Goal: Connect with others

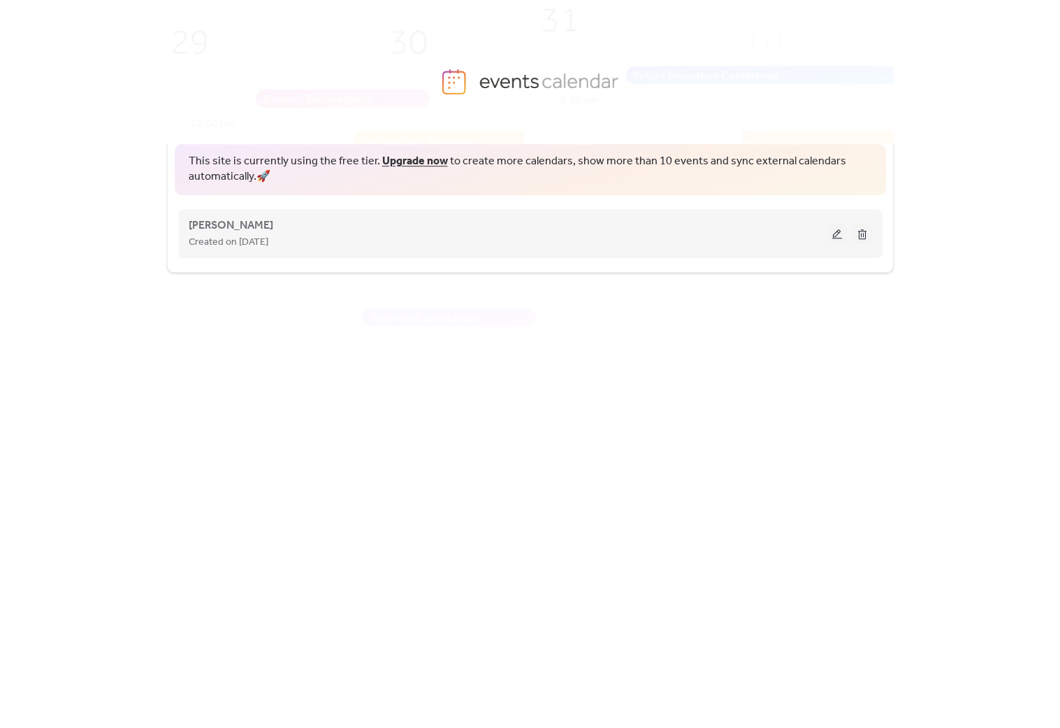
click at [835, 239] on button at bounding box center [838, 233] width 20 height 21
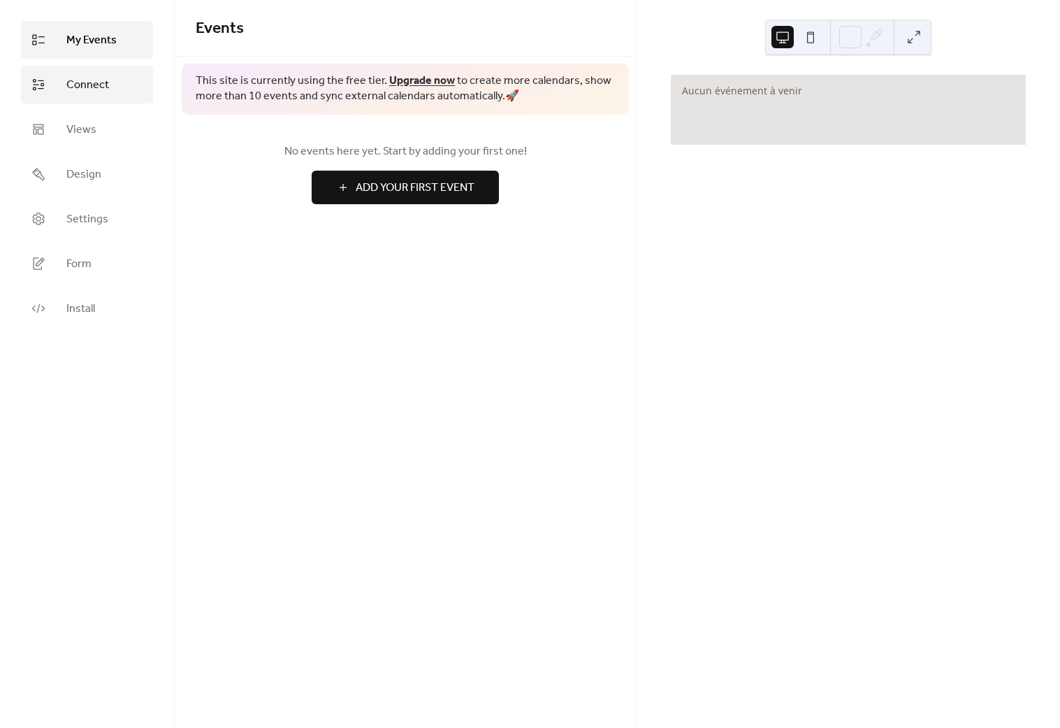
click at [92, 87] on span "Connect" at bounding box center [87, 85] width 43 height 17
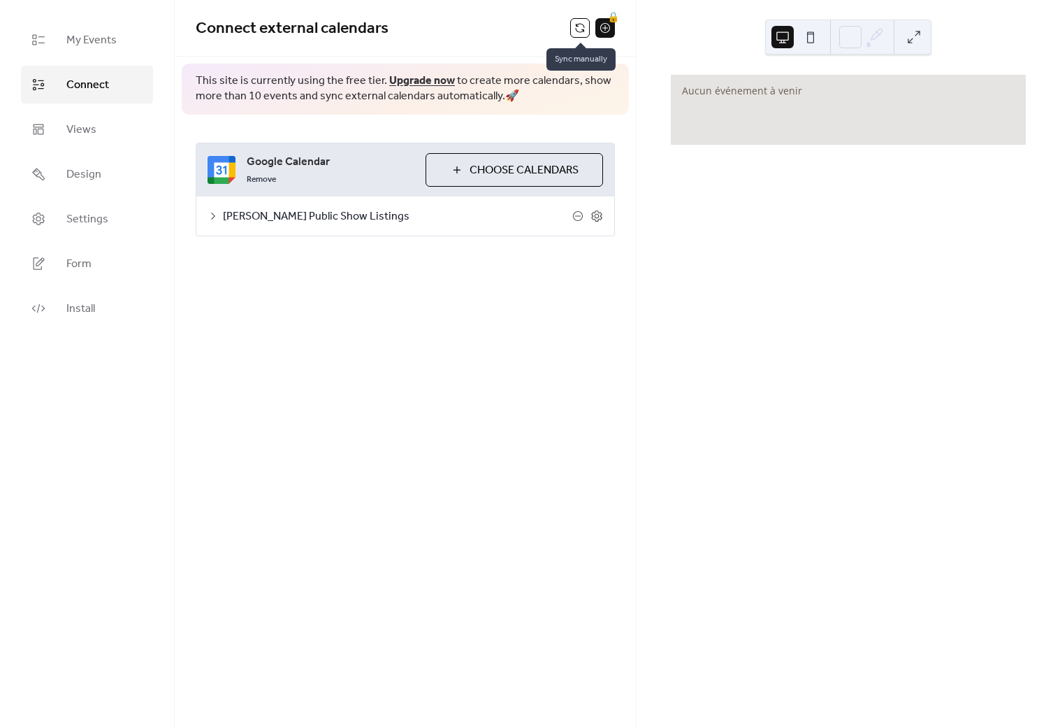
click at [577, 30] on button at bounding box center [580, 28] width 20 height 20
click at [583, 25] on button at bounding box center [580, 28] width 20 height 20
click at [324, 215] on span "[PERSON_NAME] Public Show Listings" at bounding box center [398, 216] width 350 height 17
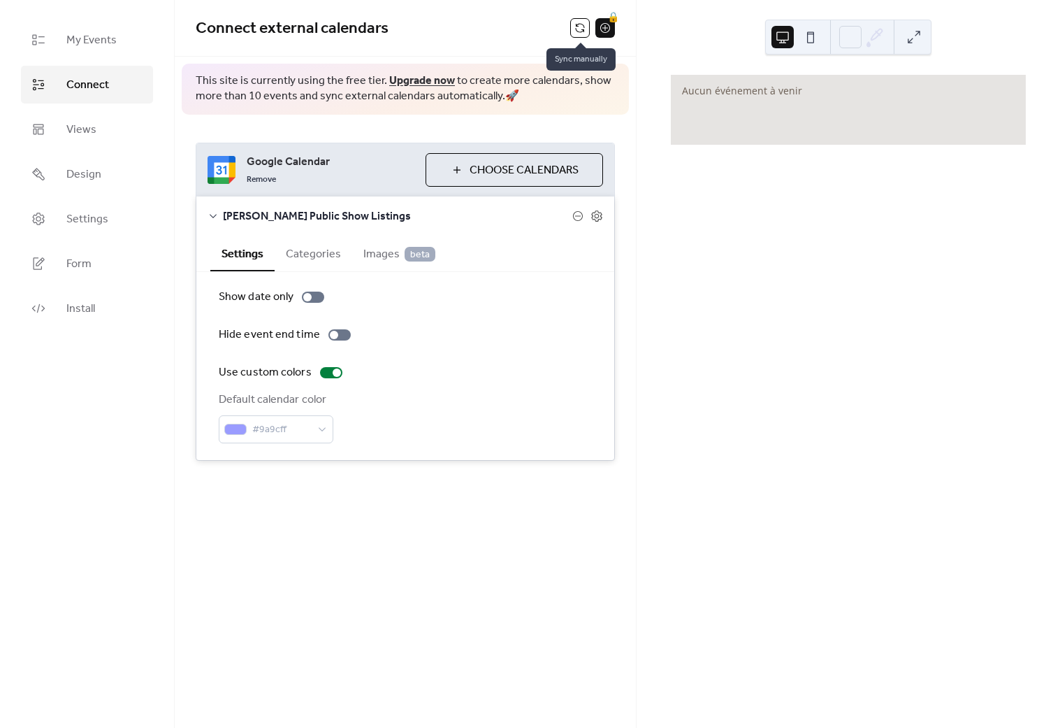
click at [577, 29] on button at bounding box center [580, 28] width 20 height 20
click at [517, 168] on span "Choose Calendars" at bounding box center [524, 170] width 109 height 17
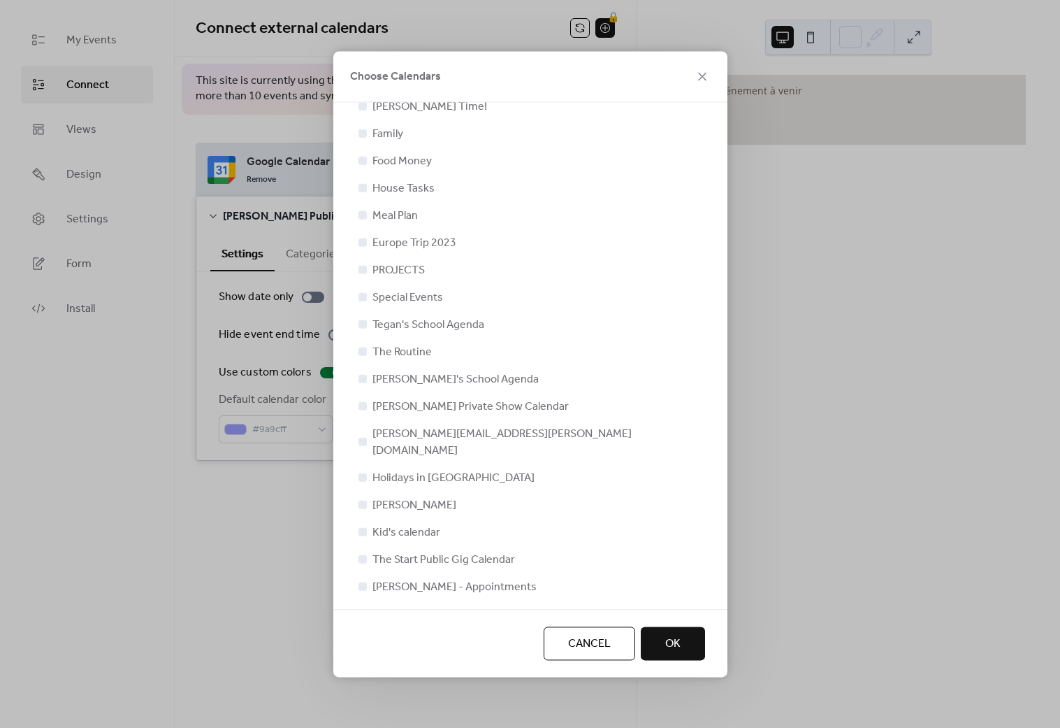
scroll to position [143, 0]
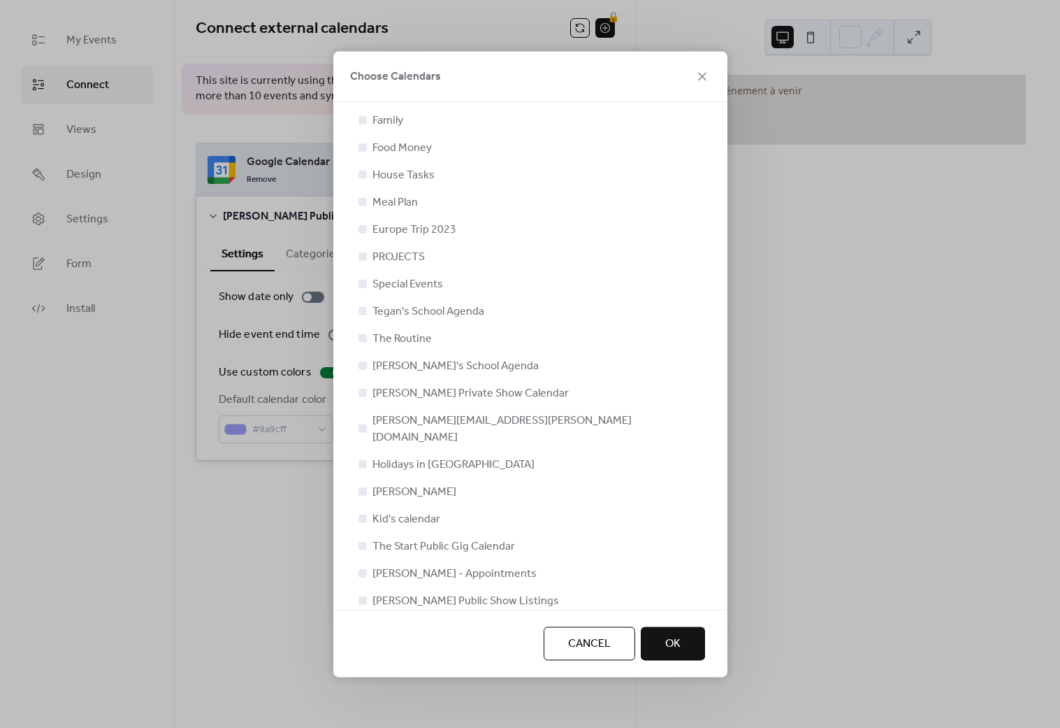
click at [368, 393] on label "[PERSON_NAME] Private Show Calendar" at bounding box center [462, 392] width 213 height 17
click at [360, 393] on div at bounding box center [363, 392] width 8 height 8
click at [362, 391] on div at bounding box center [363, 392] width 8 height 8
click at [360, 597] on icon at bounding box center [363, 600] width 6 height 6
click at [362, 394] on div at bounding box center [363, 392] width 8 height 8
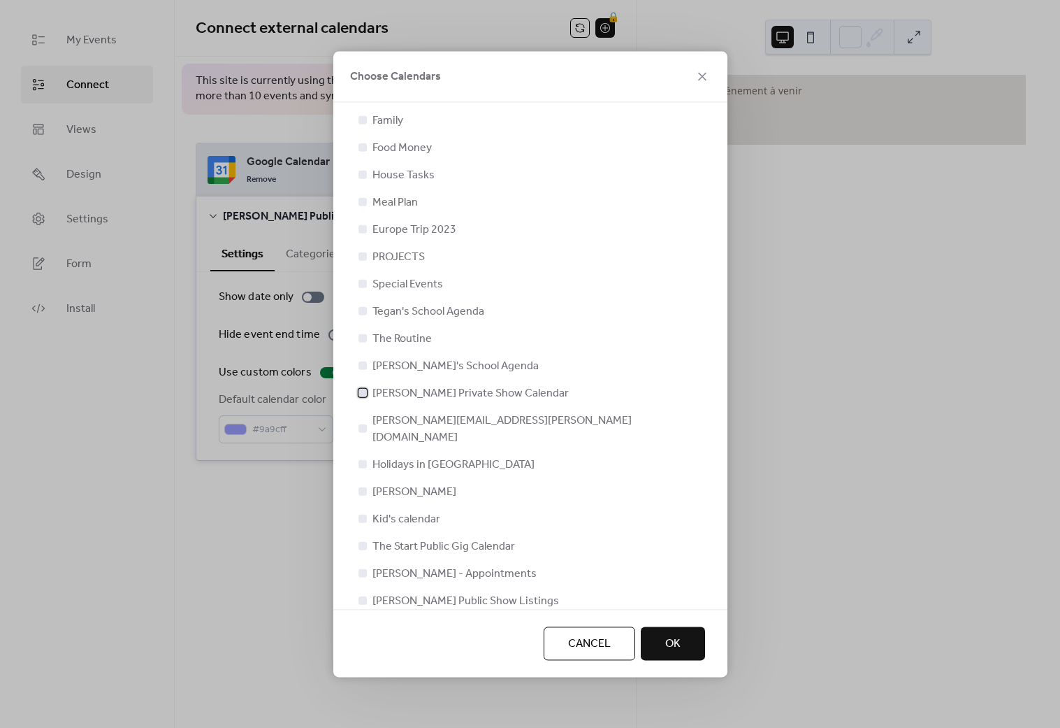
click at [361, 392] on icon at bounding box center [362, 391] width 5 height 3
click at [364, 596] on div at bounding box center [363, 600] width 8 height 8
click at [597, 645] on span "Cancel" at bounding box center [589, 643] width 43 height 17
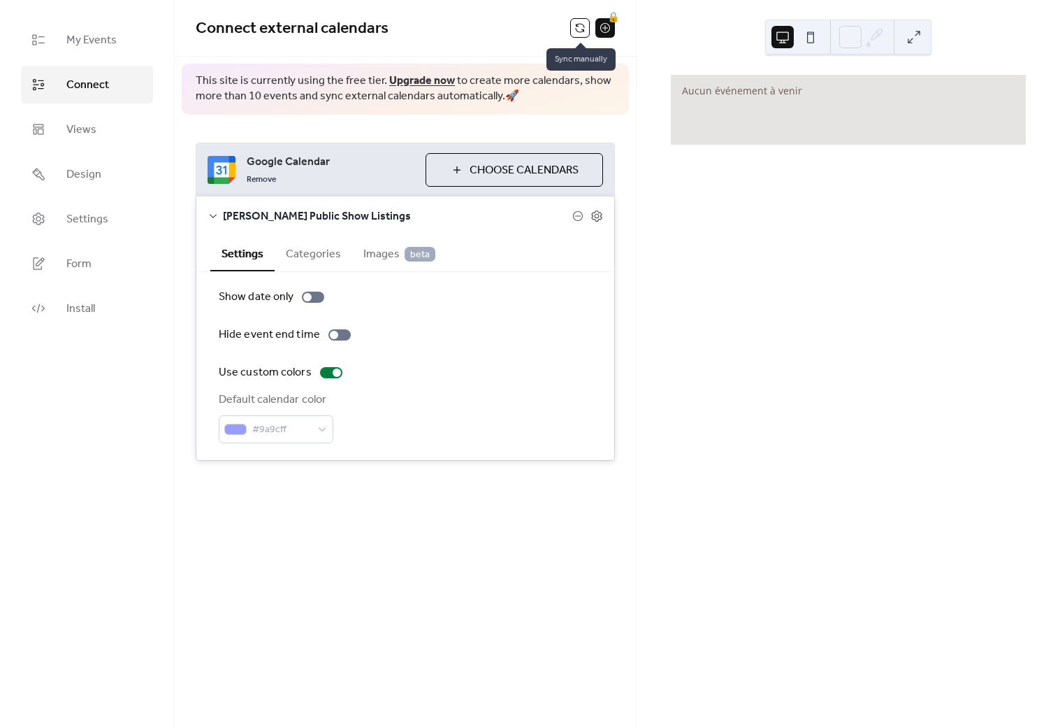
click at [573, 25] on button at bounding box center [580, 28] width 20 height 20
